Goal: Navigation & Orientation: Understand site structure

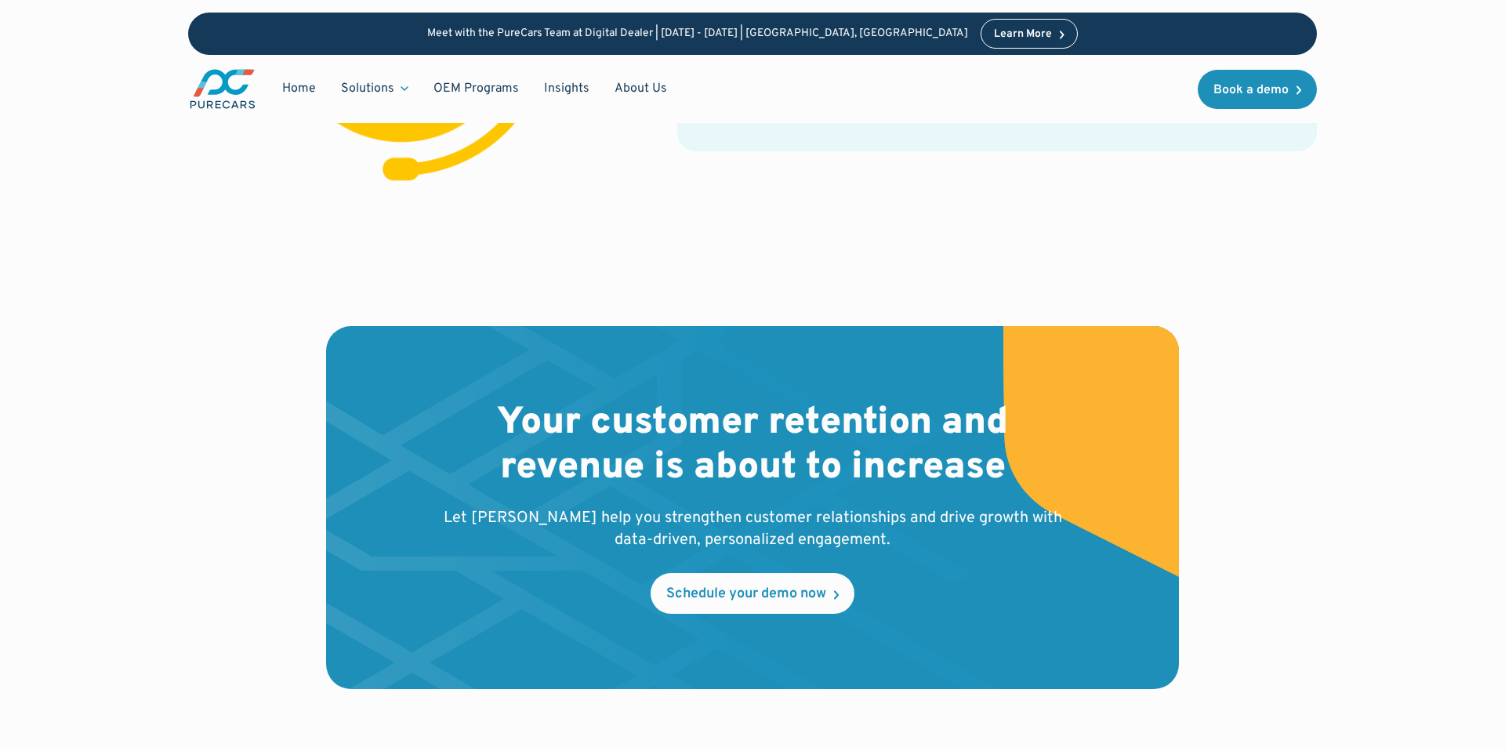
scroll to position [3487, 0]
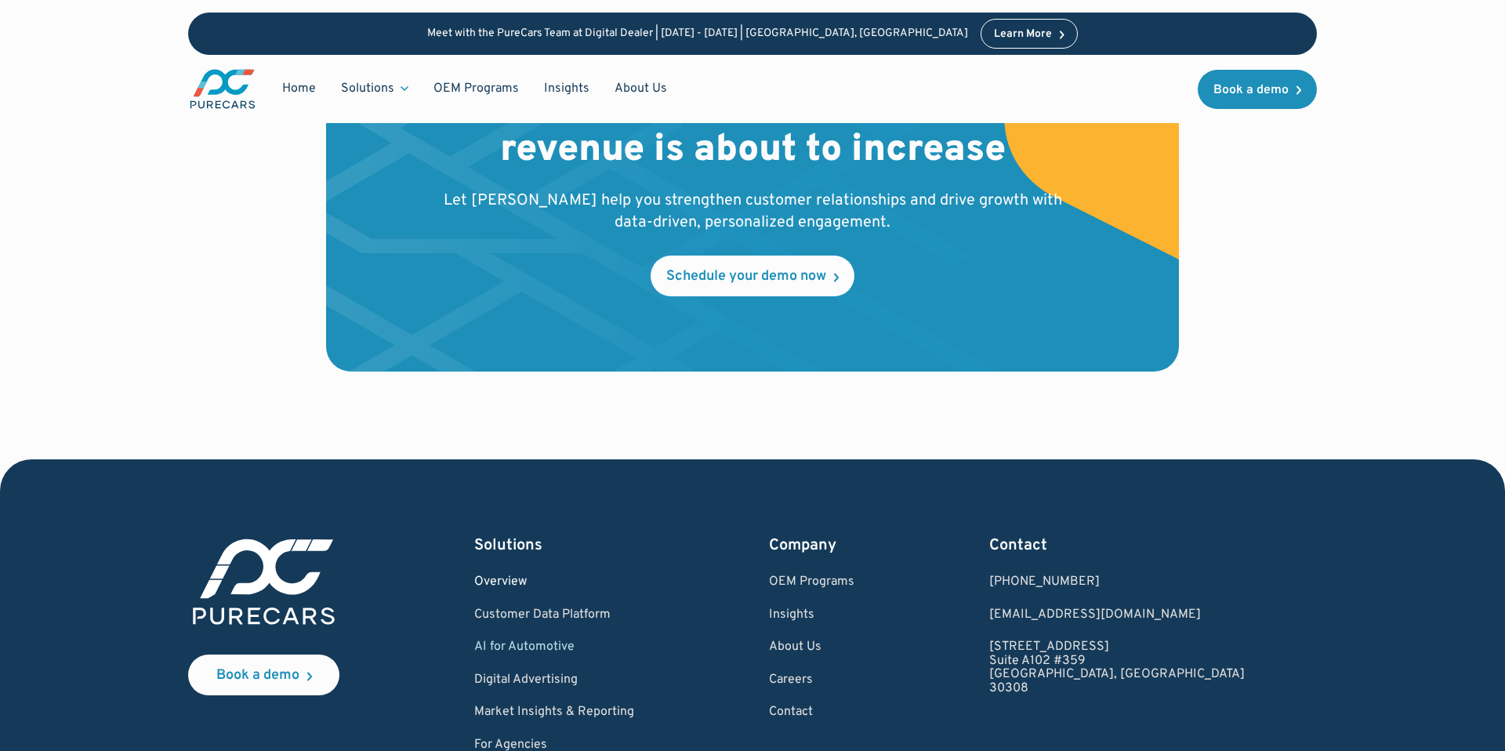
click at [538, 575] on link "Overview" at bounding box center [554, 582] width 160 height 14
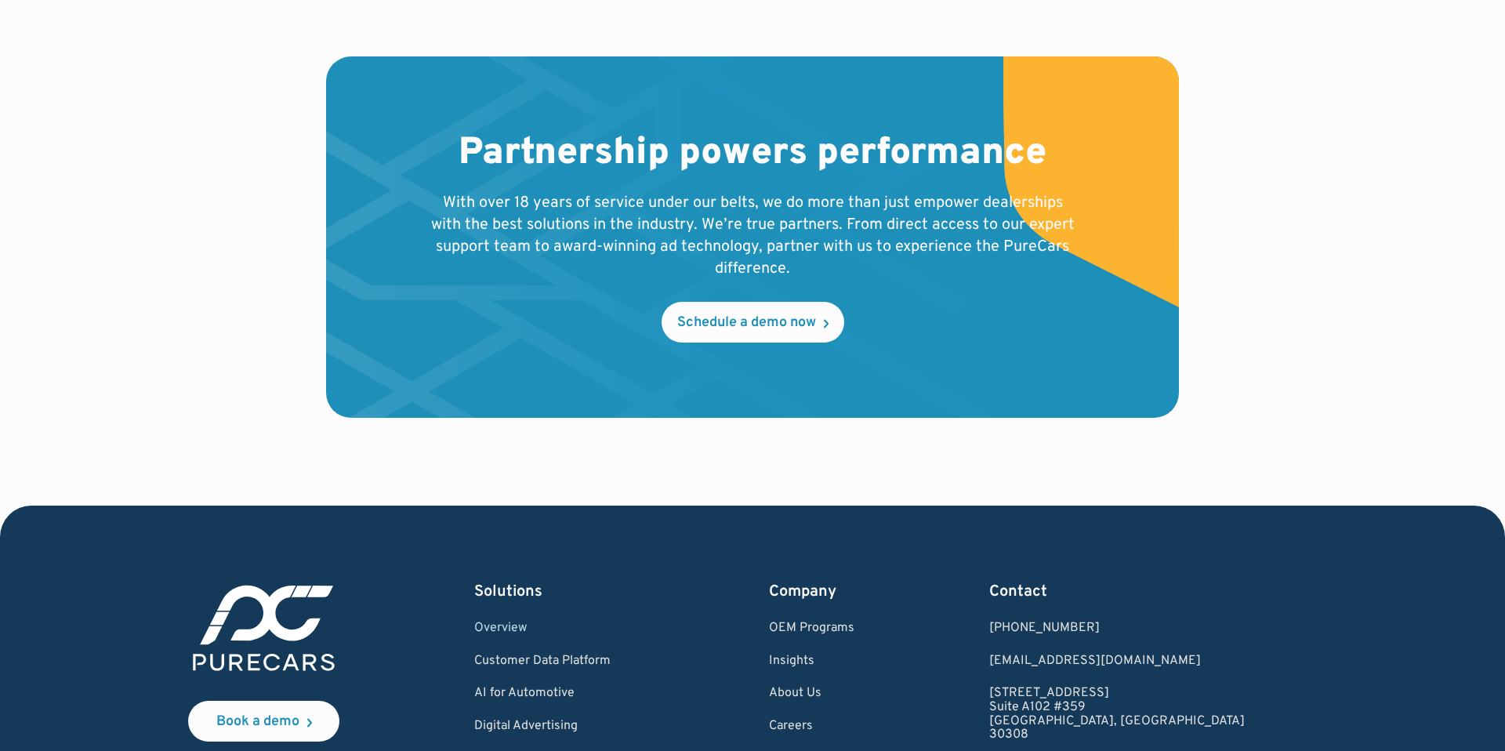
scroll to position [3048, 0]
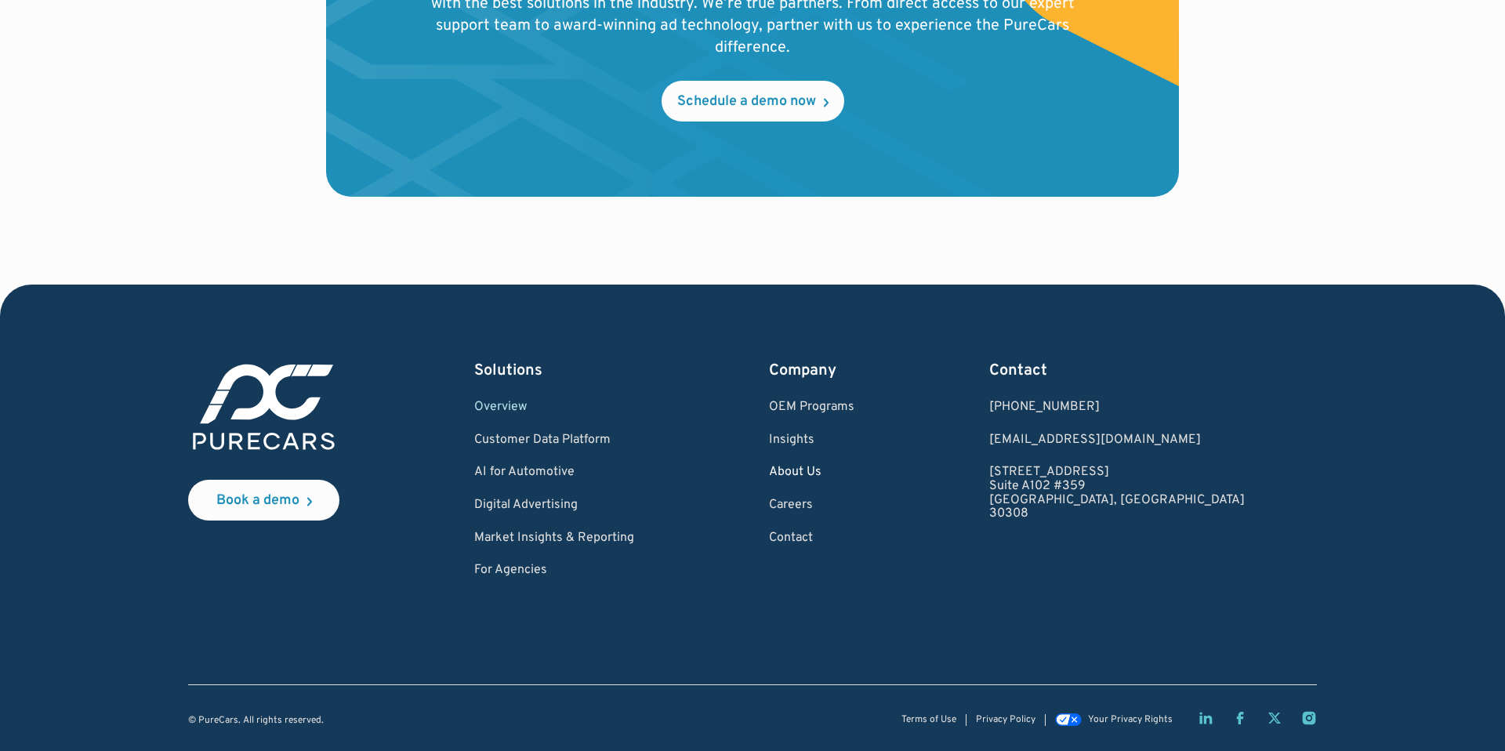
click at [854, 466] on link "About Us" at bounding box center [811, 472] width 85 height 14
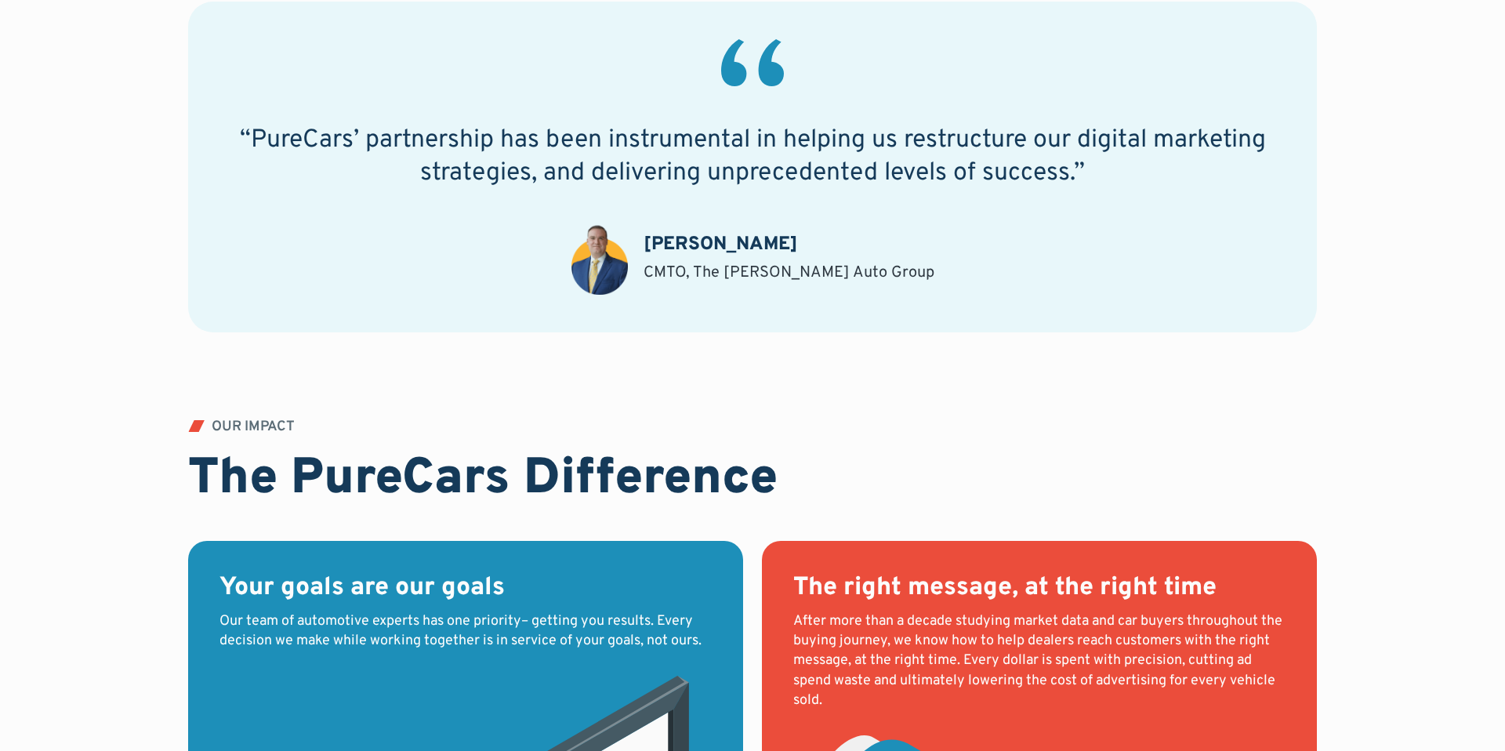
scroll to position [1403, 0]
